Goal: Check status

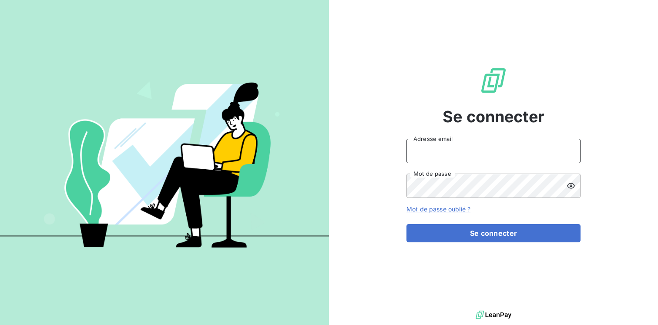
click at [456, 149] on input "Adresse email" at bounding box center [493, 151] width 174 height 24
type input "[EMAIL_ADDRESS][DOMAIN_NAME]"
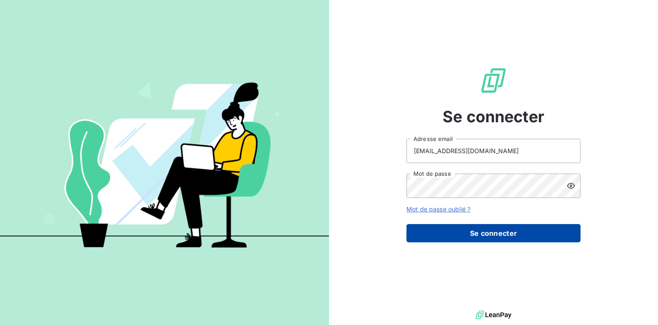
click at [463, 237] on button "Se connecter" at bounding box center [493, 233] width 174 height 18
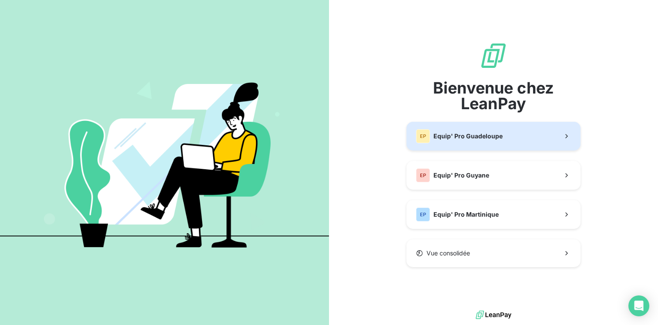
click at [488, 143] on button "EP Equip' Pro Guadeloupe" at bounding box center [493, 136] width 174 height 29
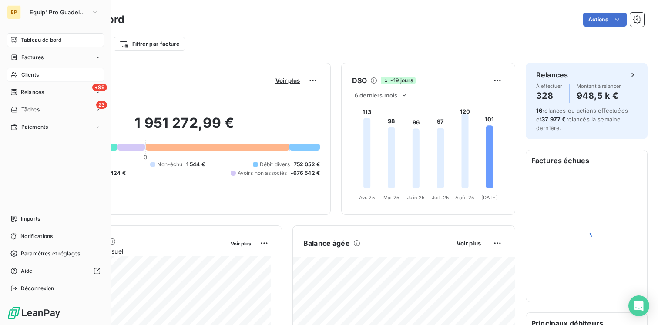
click at [37, 79] on div "Clients" at bounding box center [55, 75] width 97 height 14
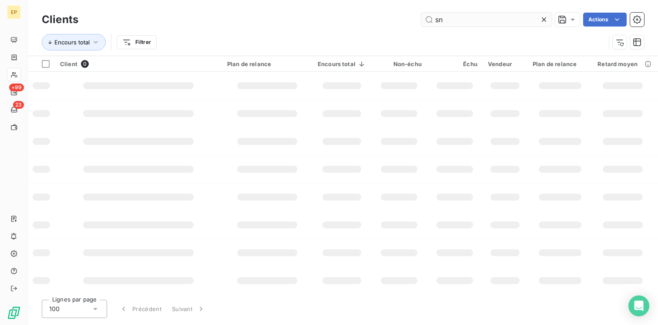
type input "s"
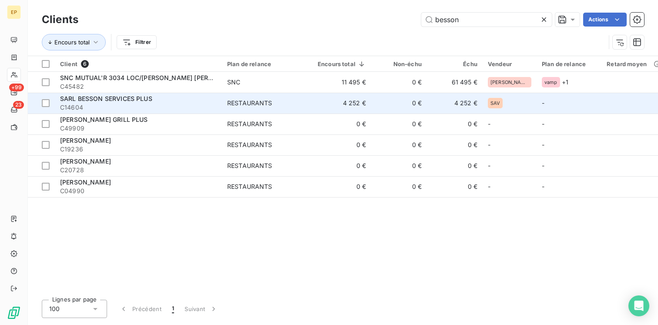
type input "besson"
click at [223, 103] on td "RESTAURANTS" at bounding box center [267, 103] width 90 height 21
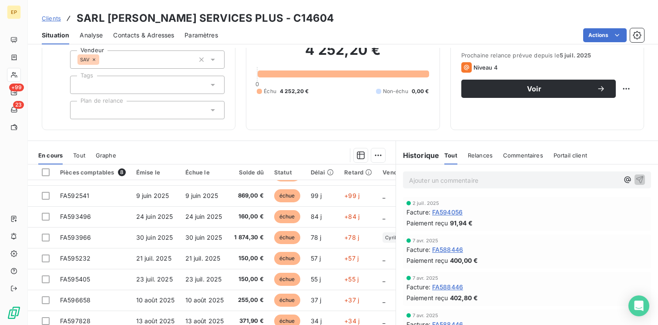
scroll to position [90, 0]
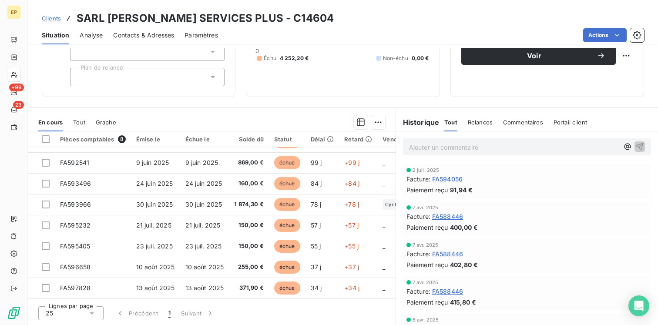
click at [81, 119] on span "Tout" at bounding box center [79, 122] width 12 height 7
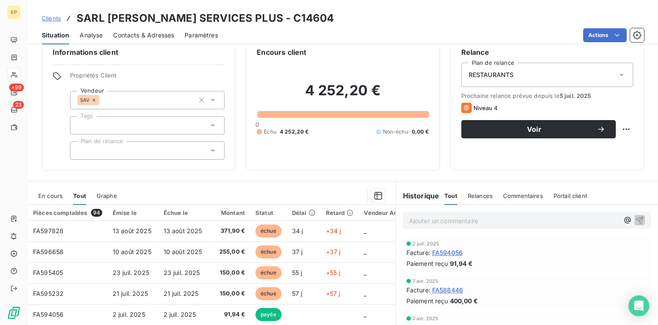
scroll to position [0, 0]
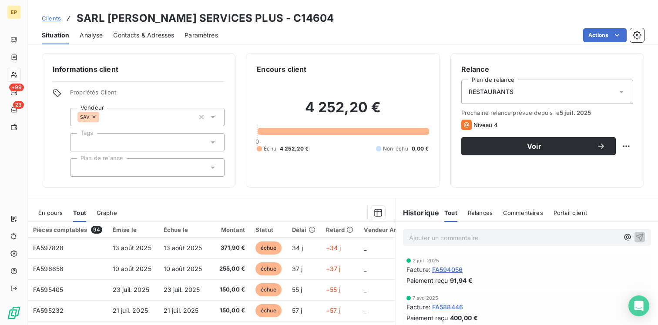
click at [57, 214] on span "En cours" at bounding box center [50, 212] width 24 height 7
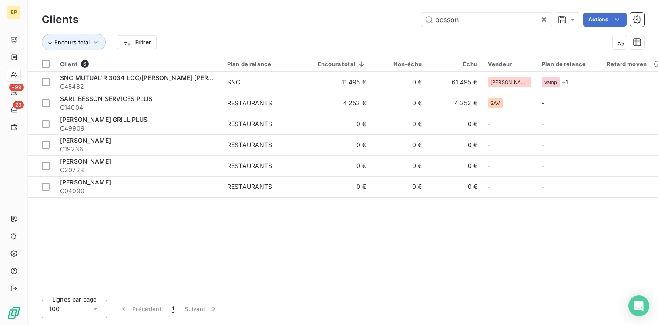
drag, startPoint x: 463, startPoint y: 21, endPoint x: 328, endPoint y: 3, distance: 136.1
click at [328, 3] on div "Clients [PERSON_NAME] Actions Encours total Filtrer" at bounding box center [343, 28] width 630 height 56
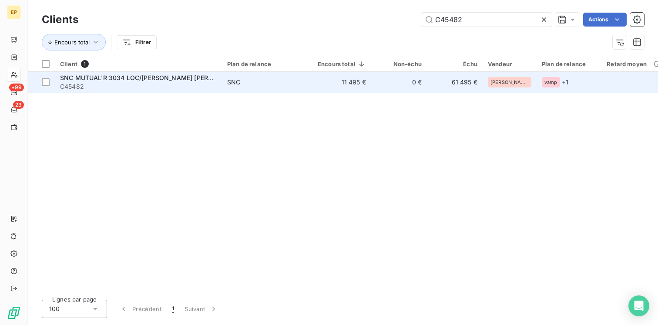
type input "C45482"
click at [179, 84] on span "C45482" at bounding box center [138, 86] width 157 height 9
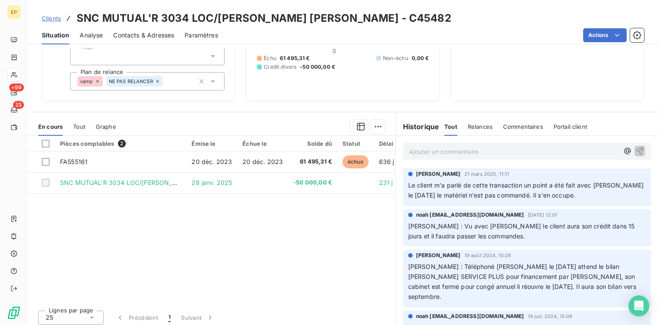
scroll to position [90, 0]
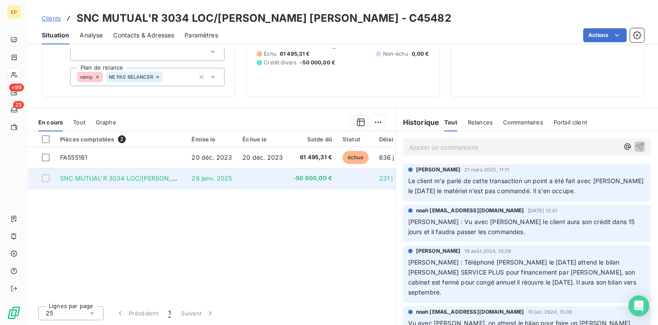
click at [144, 182] on td "SNC MUTUAL'R 3034 LOC/[PERSON_NAME] [PERSON_NAME]" at bounding box center [120, 178] width 131 height 21
click at [176, 173] on td "SNC MUTUAL'R 3034 LOC/[PERSON_NAME] [PERSON_NAME]" at bounding box center [120, 178] width 131 height 21
